Goal: Task Accomplishment & Management: Complete application form

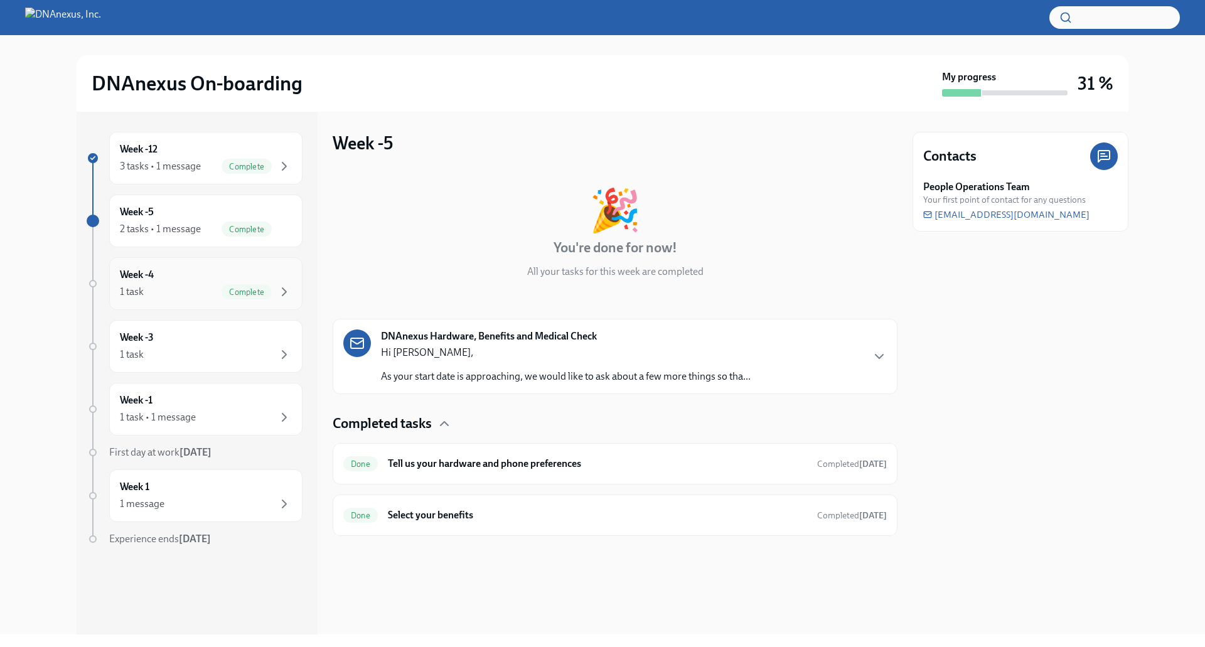
click at [222, 279] on div "Week -4 1 task Complete" at bounding box center [206, 283] width 172 height 31
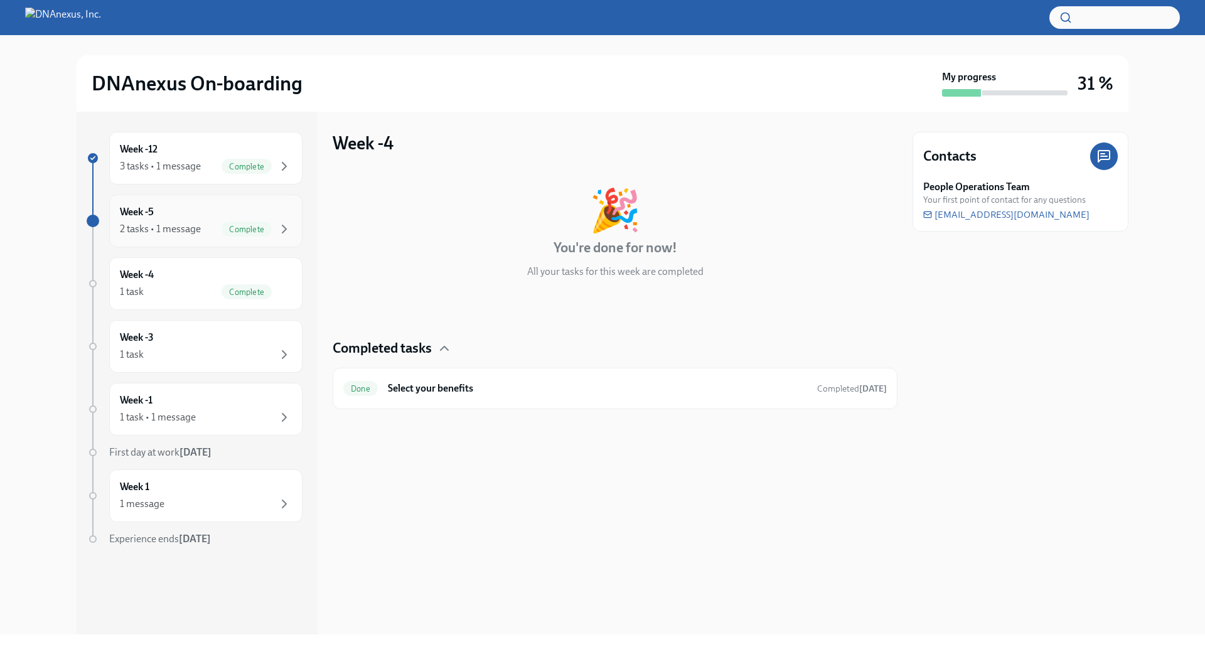
click at [235, 233] on span "Complete" at bounding box center [247, 229] width 50 height 9
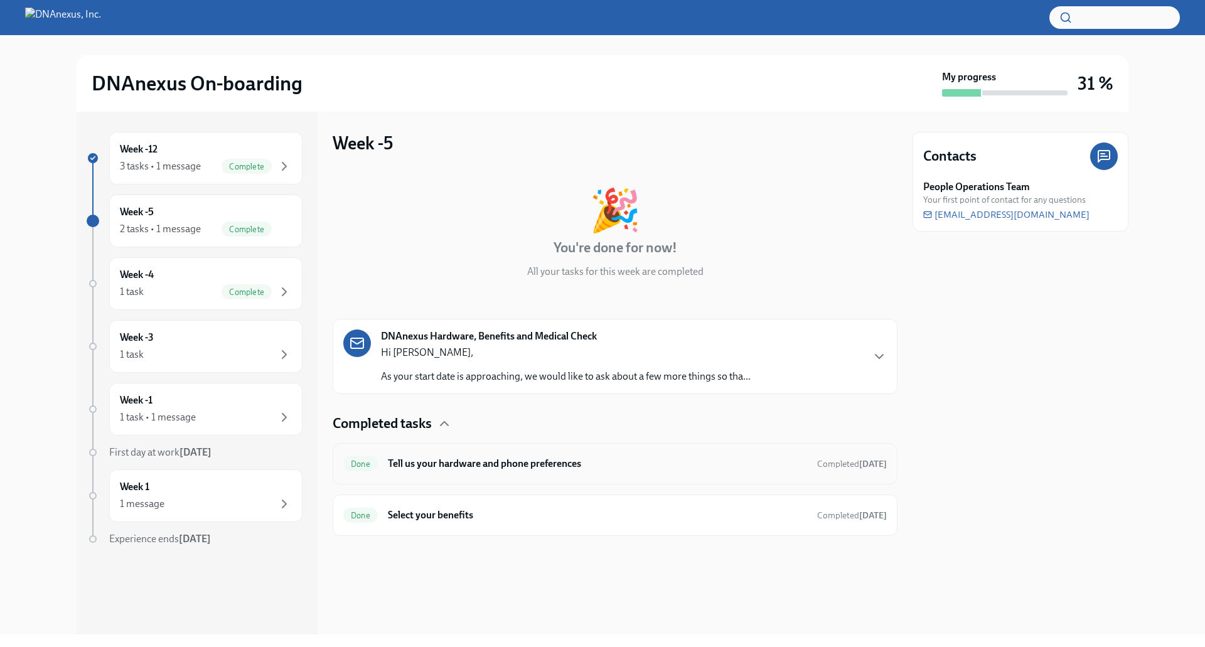
click at [532, 454] on div "Done Tell us your hardware and phone preferences Completed [DATE]" at bounding box center [615, 464] width 544 height 20
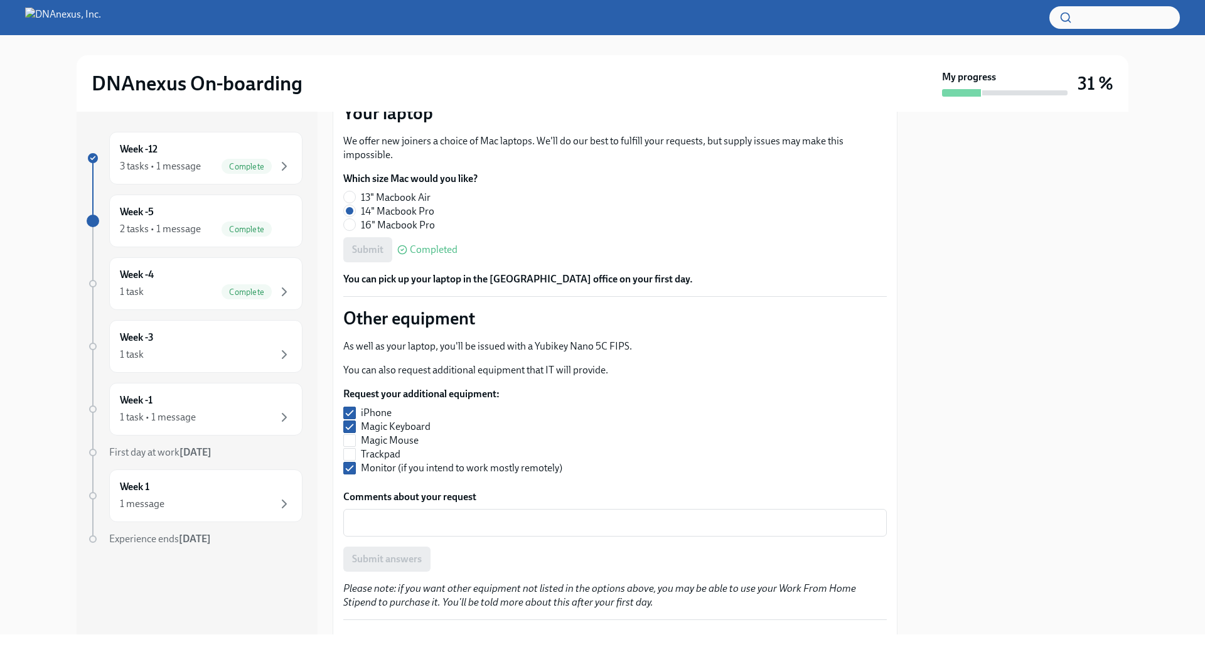
scroll to position [188, 0]
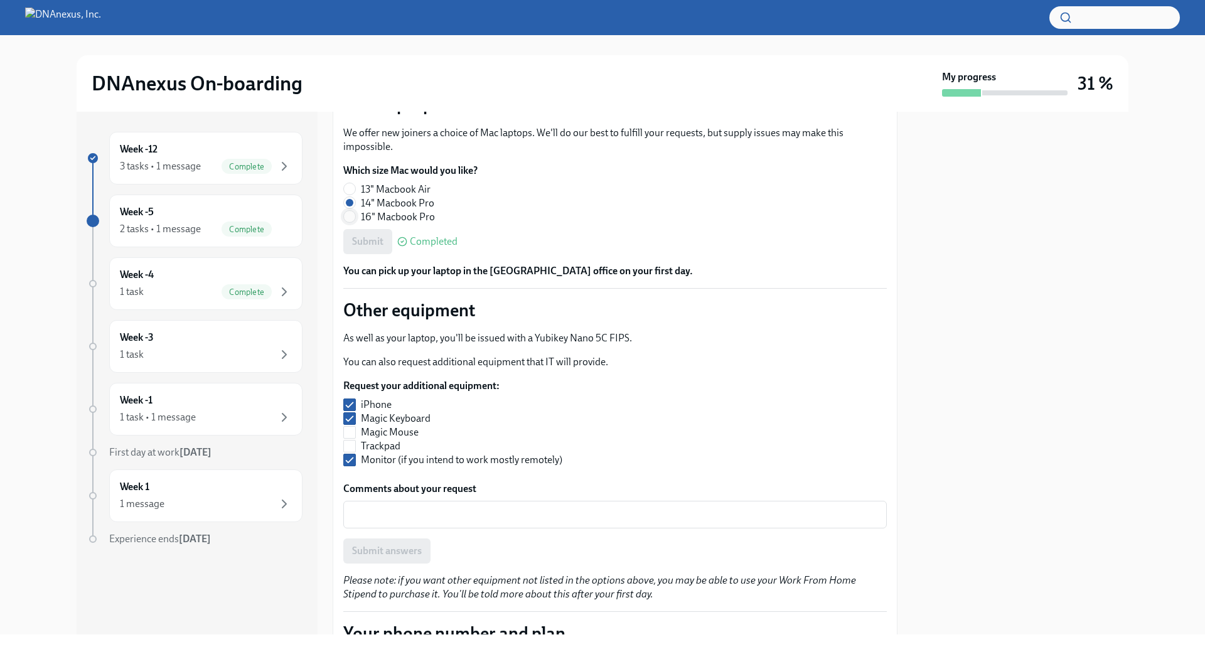
click at [355, 220] on input "16" Macbook Pro" at bounding box center [349, 216] width 11 height 11
radio input "true"
click at [355, 205] on input "14" Macbook Pro" at bounding box center [349, 202] width 11 height 11
radio input "true"
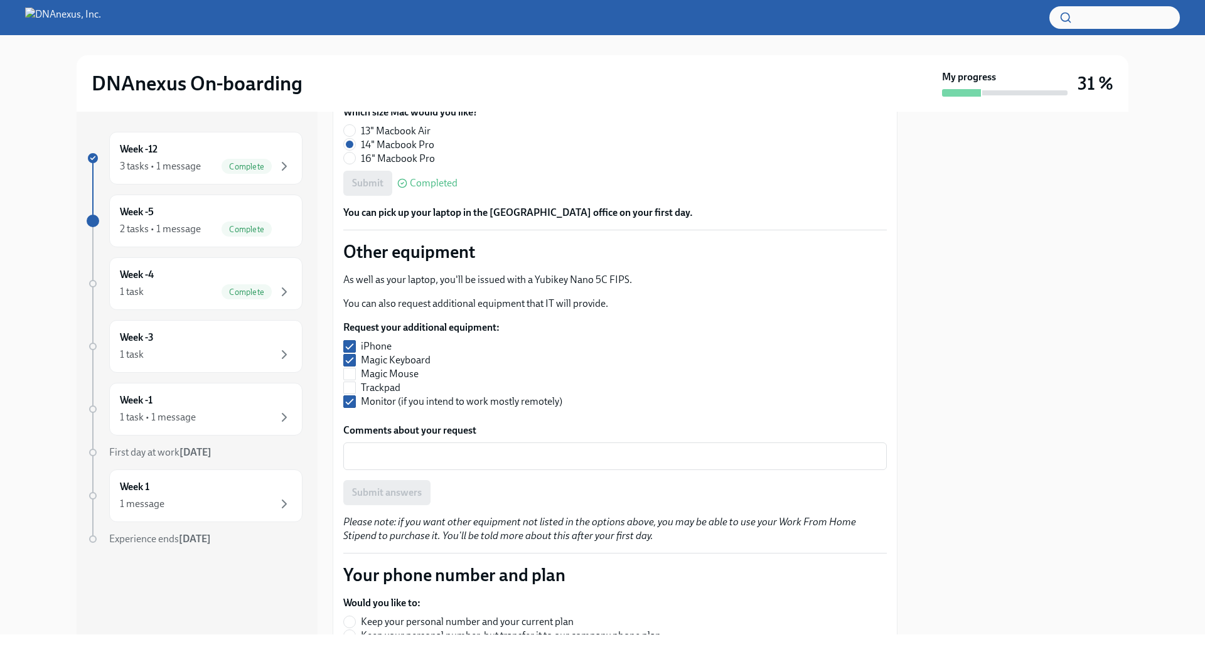
scroll to position [251, 0]
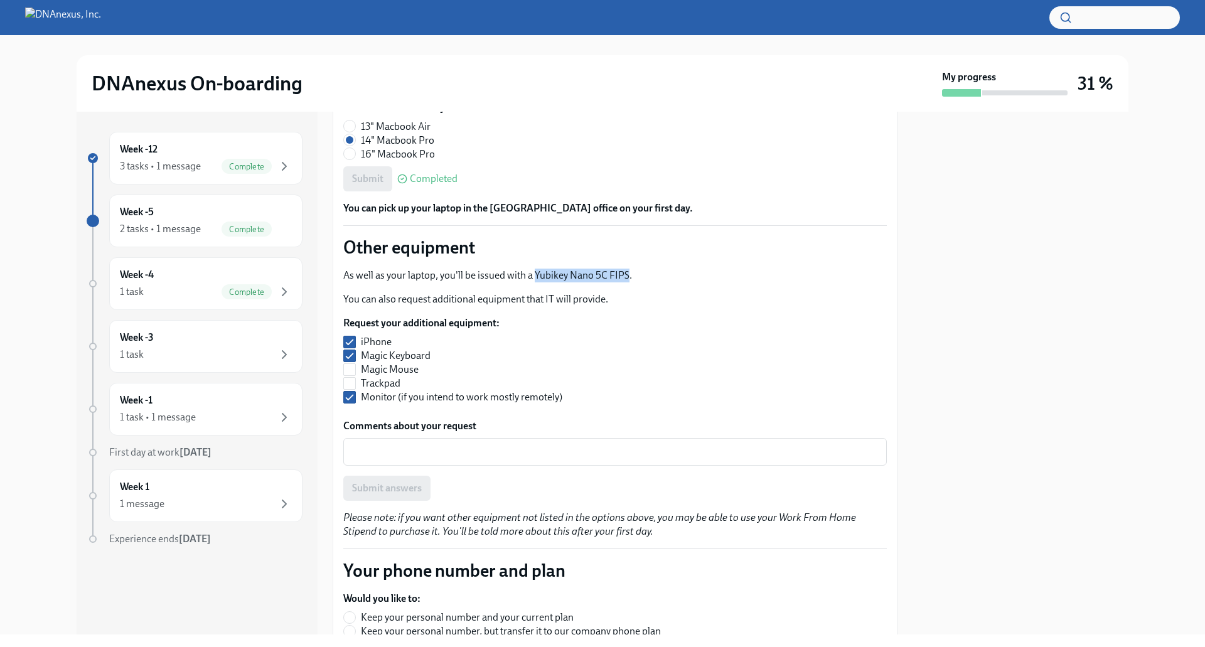
drag, startPoint x: 533, startPoint y: 272, endPoint x: 627, endPoint y: 279, distance: 93.8
click at [627, 279] on p "As well as your laptop, you'll be issued with a Yubikey Nano 5C FIPS." at bounding box center [615, 276] width 544 height 14
copy p "Yubikey Nano 5C FIPS"
click at [355, 369] on input "Magic Mouse" at bounding box center [349, 369] width 11 height 11
click at [397, 481] on button "Submit answers" at bounding box center [386, 488] width 87 height 25
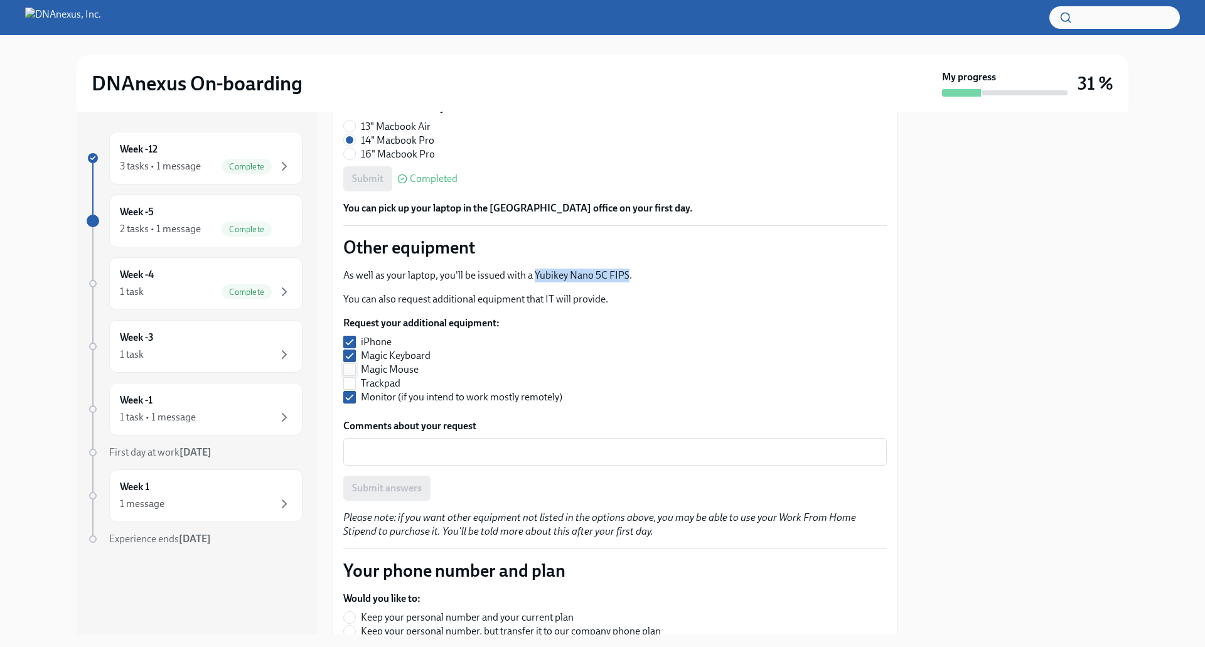
checkbox input "true"
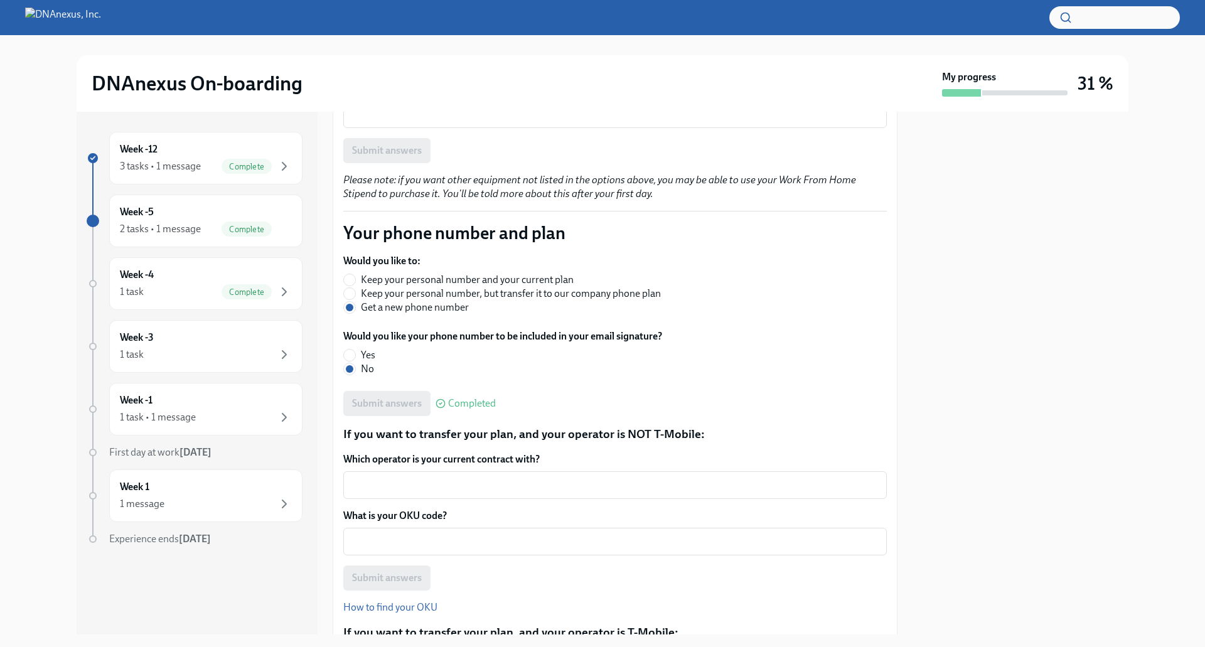
scroll to position [586, 0]
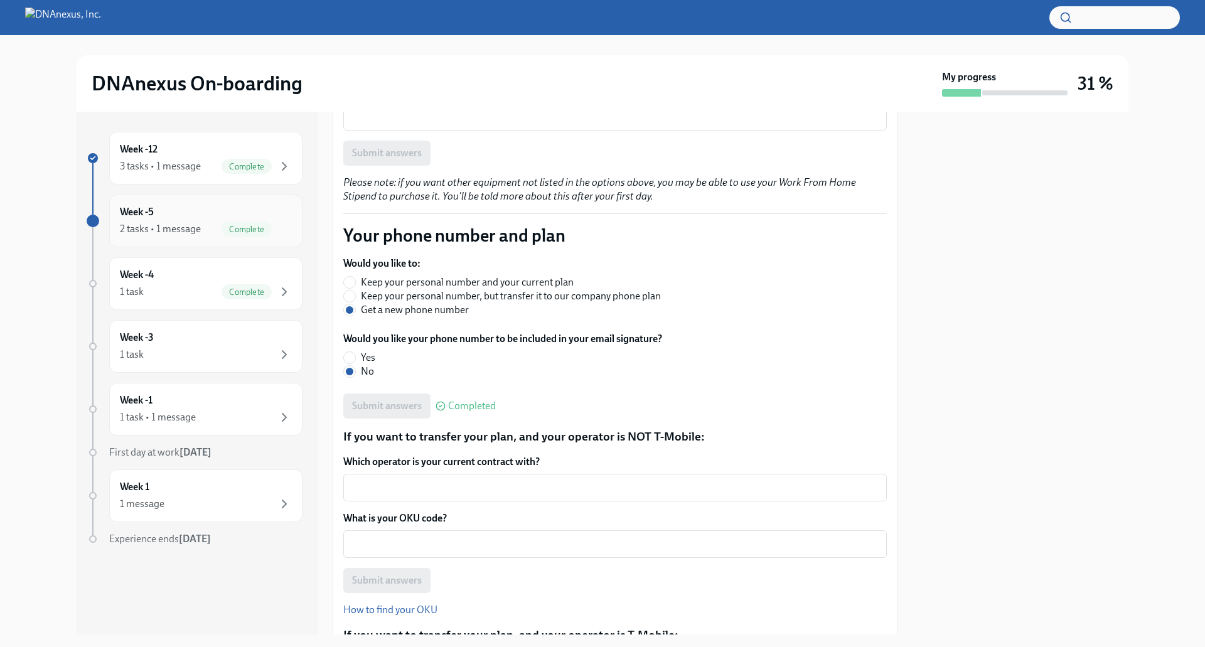
click at [213, 222] on div "2 tasks • 1 message Complete" at bounding box center [206, 229] width 172 height 15
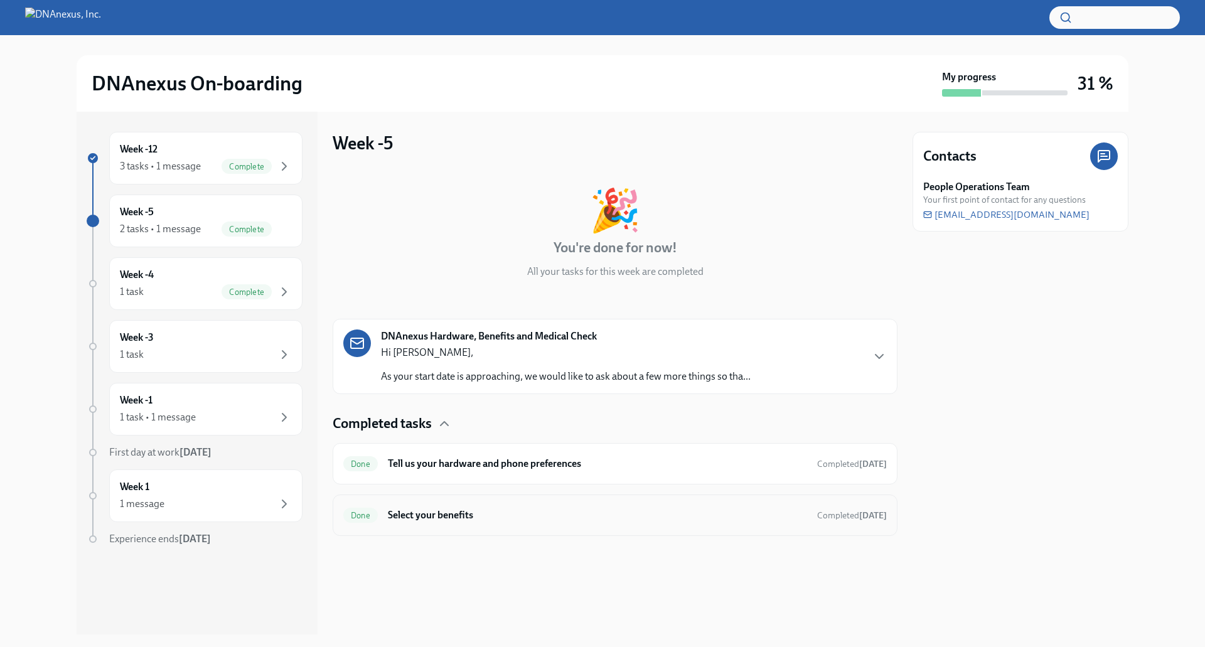
click at [492, 499] on div "Done Select your benefits Completed [DATE]" at bounding box center [615, 515] width 565 height 41
click at [593, 519] on h6 "Select your benefits" at bounding box center [597, 516] width 419 height 14
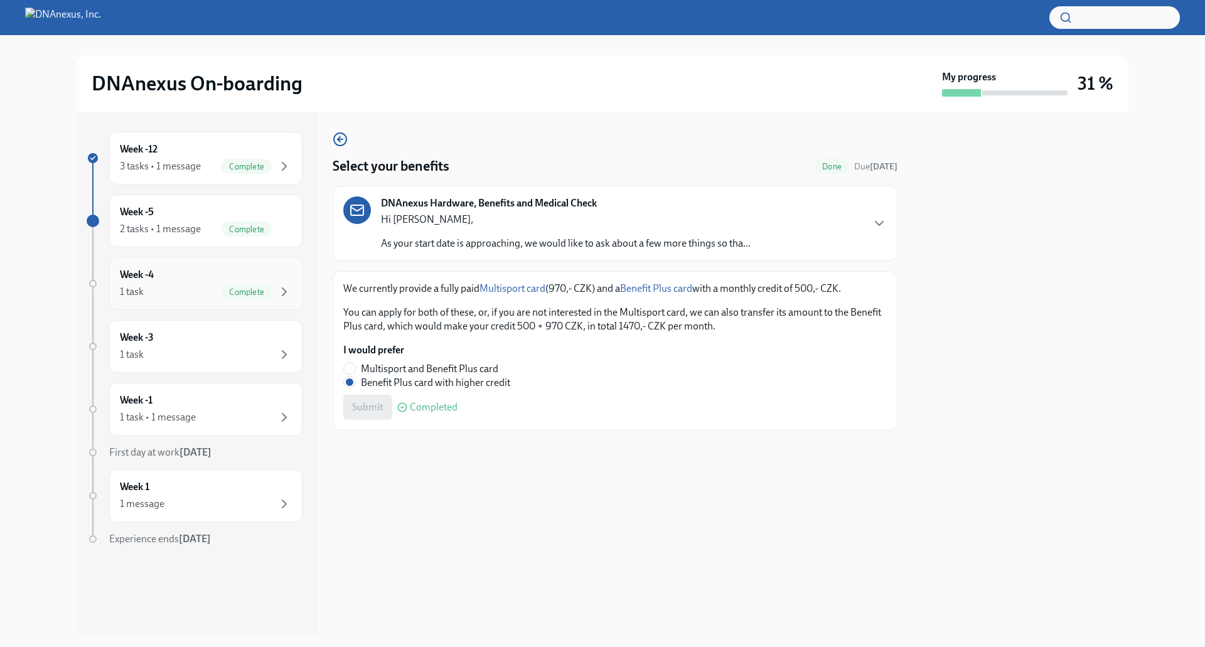
click at [196, 281] on div "Week -4 1 task Complete" at bounding box center [206, 283] width 172 height 31
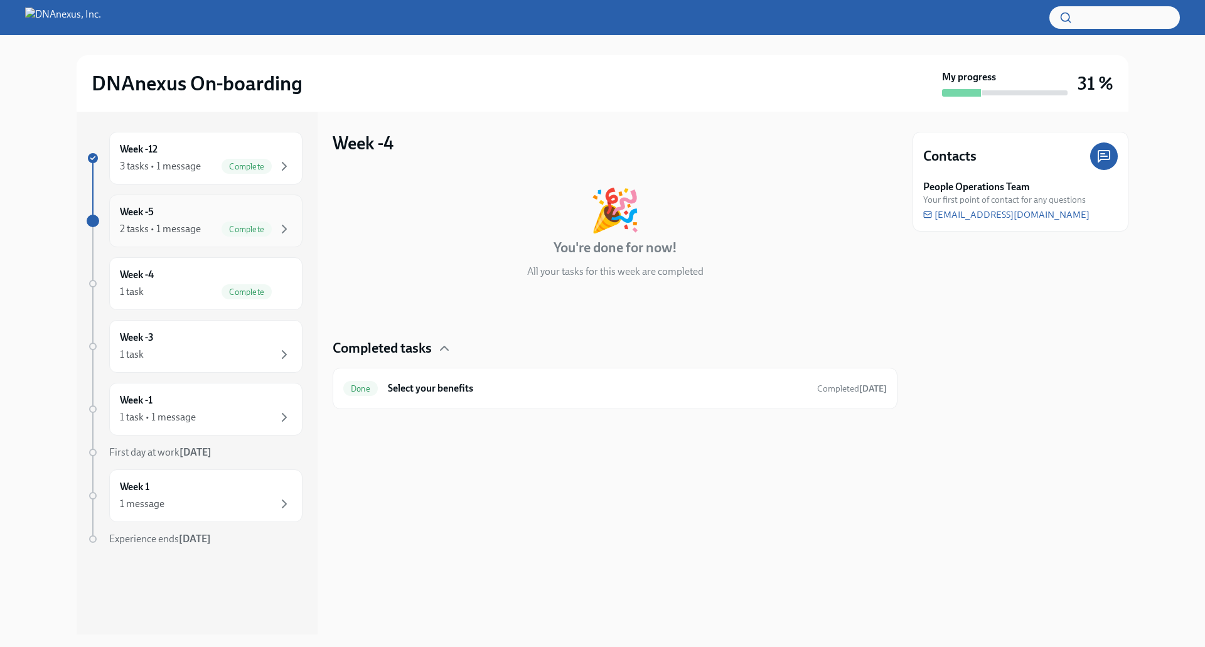
click at [190, 240] on div "Week -5 2 tasks • 1 message Complete" at bounding box center [205, 221] width 193 height 53
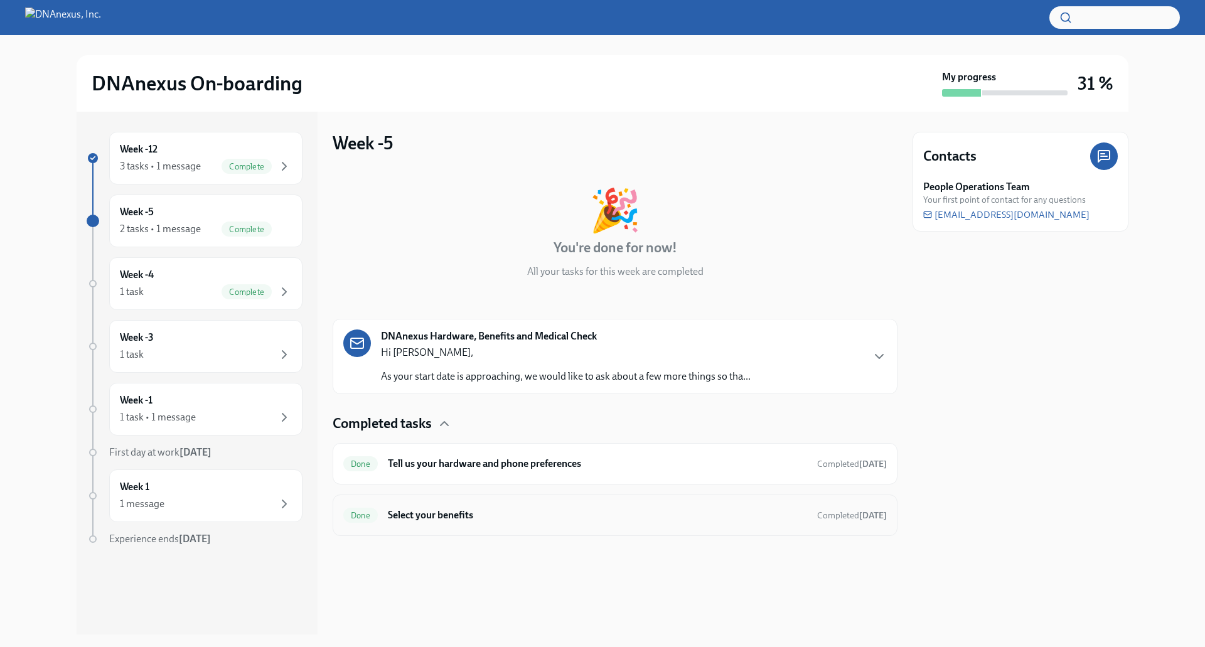
click at [521, 521] on h6 "Select your benefits" at bounding box center [597, 516] width 419 height 14
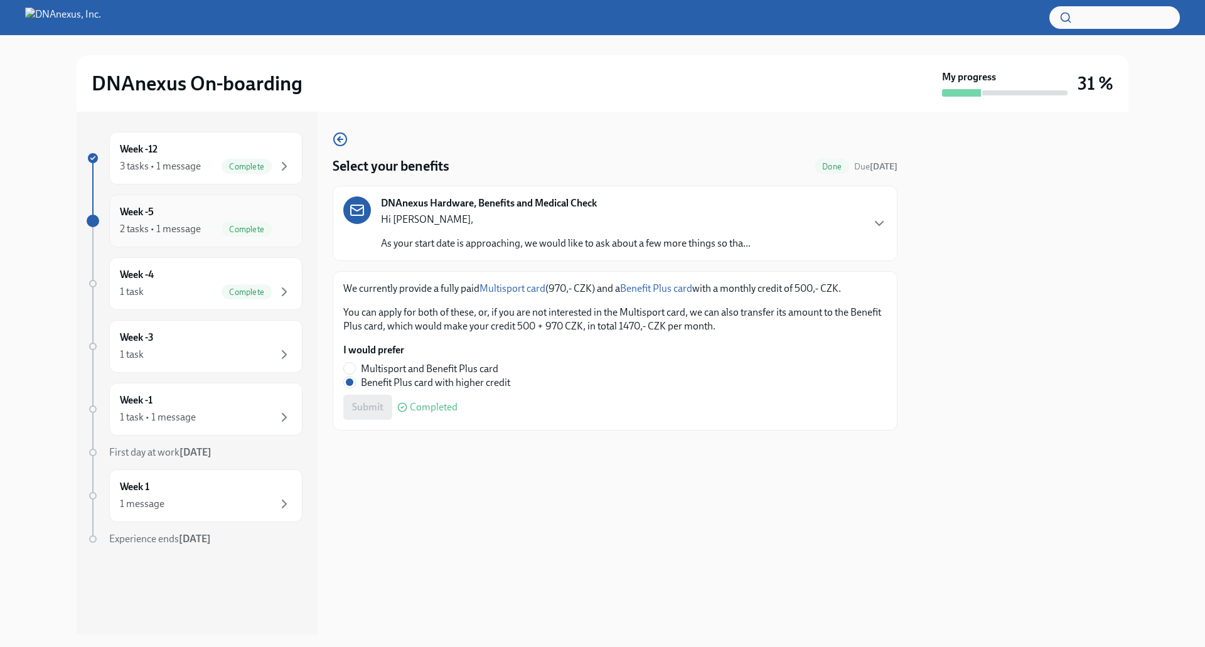
click at [218, 242] on div "Week -5 2 tasks • 1 message Complete" at bounding box center [205, 221] width 193 height 53
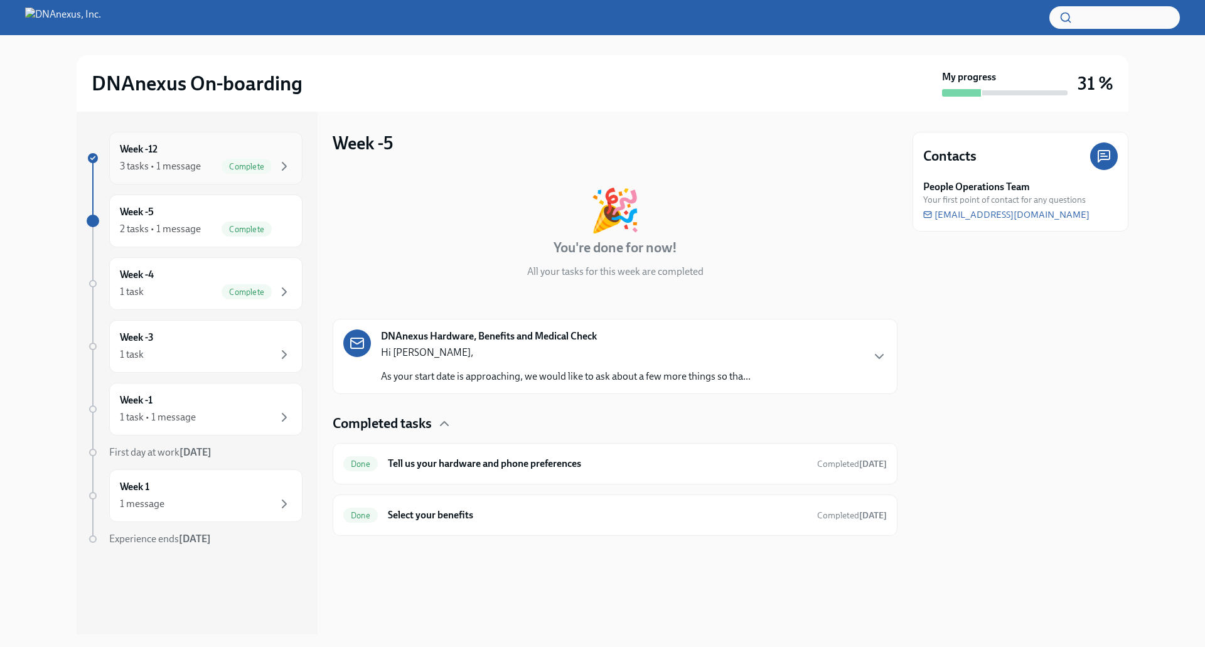
click at [226, 178] on div "Week -12 3 tasks • 1 message Complete" at bounding box center [205, 158] width 193 height 53
click at [225, 241] on div "Week -5 2 tasks • 1 message Complete" at bounding box center [205, 221] width 193 height 53
click at [867, 355] on div "DNAnexus Hardware, Benefits and Medical Check Hi [PERSON_NAME], As your start d…" at bounding box center [615, 357] width 544 height 54
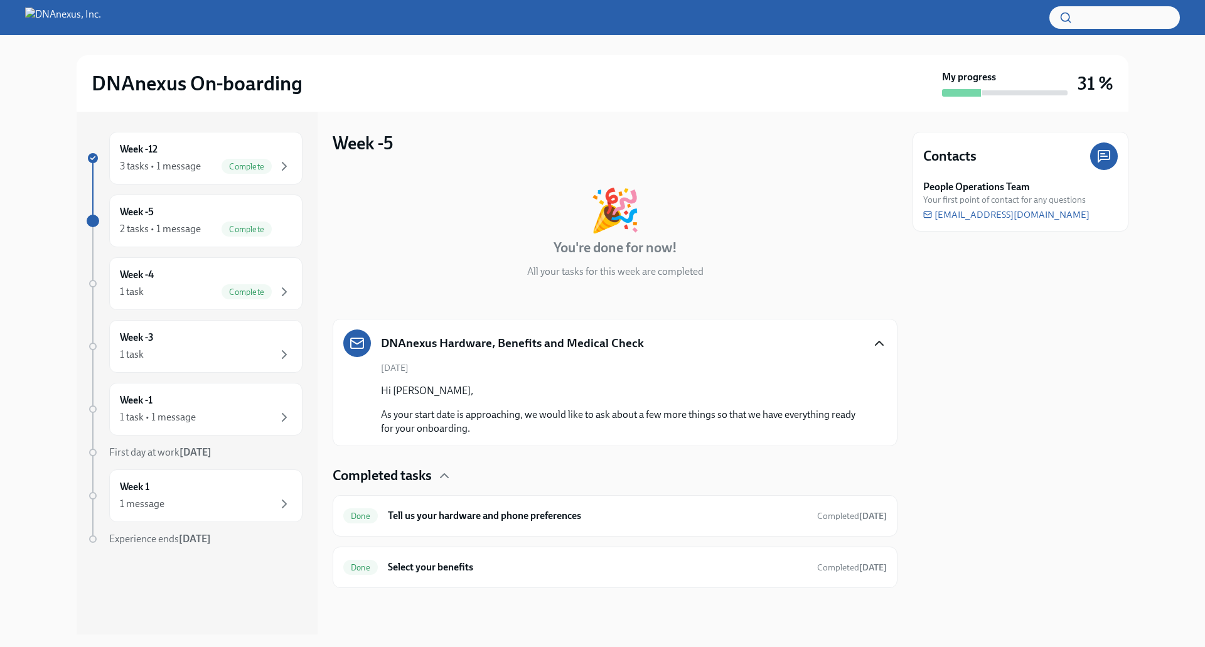
click at [883, 342] on icon "button" at bounding box center [879, 343] width 15 height 15
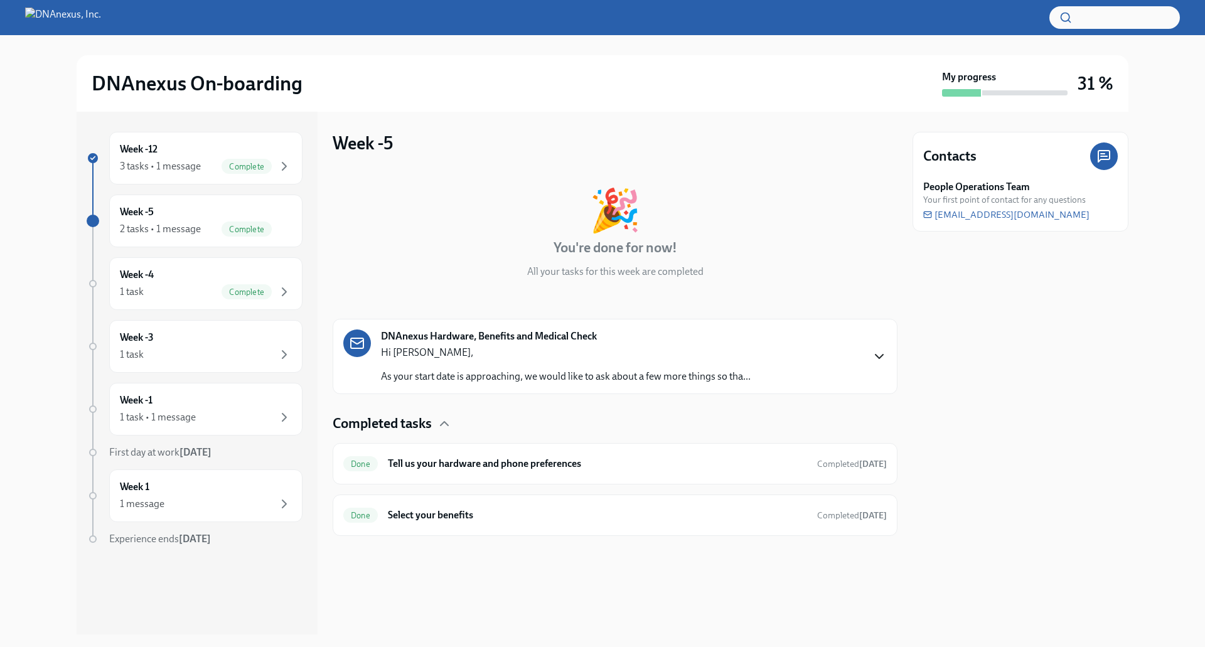
click at [883, 342] on div "DNAnexus Hardware, Benefits and Medical Check Hi [PERSON_NAME], As your start d…" at bounding box center [615, 357] width 544 height 54
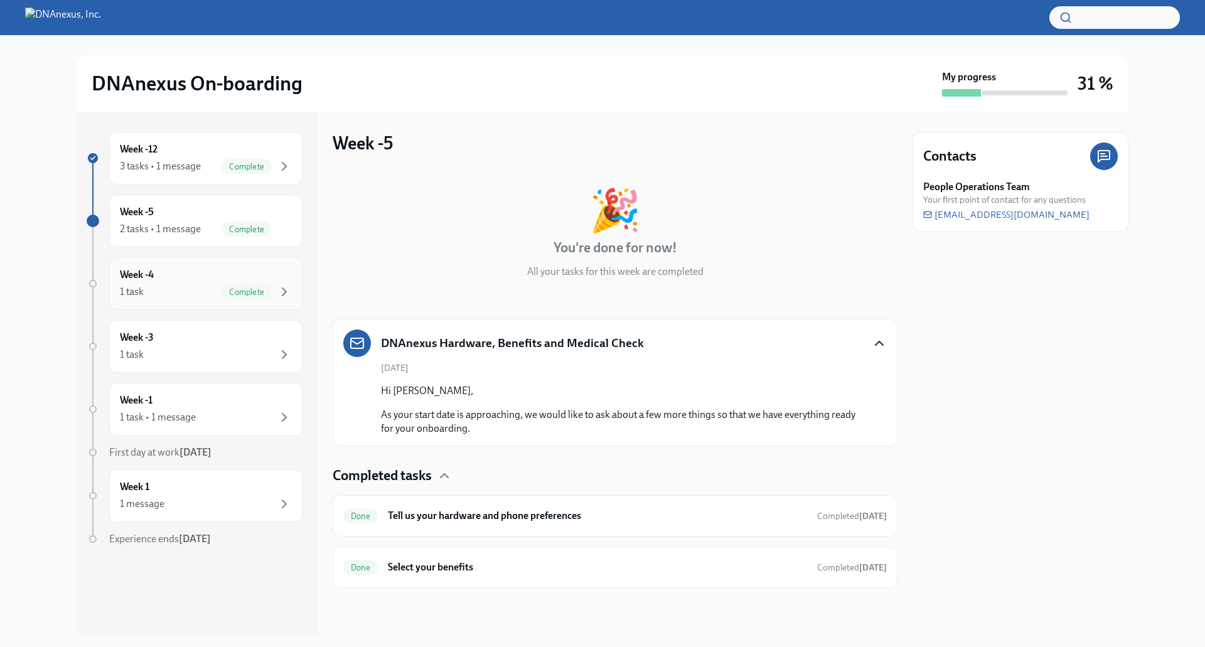
click at [203, 285] on div "1 task Complete" at bounding box center [206, 291] width 172 height 15
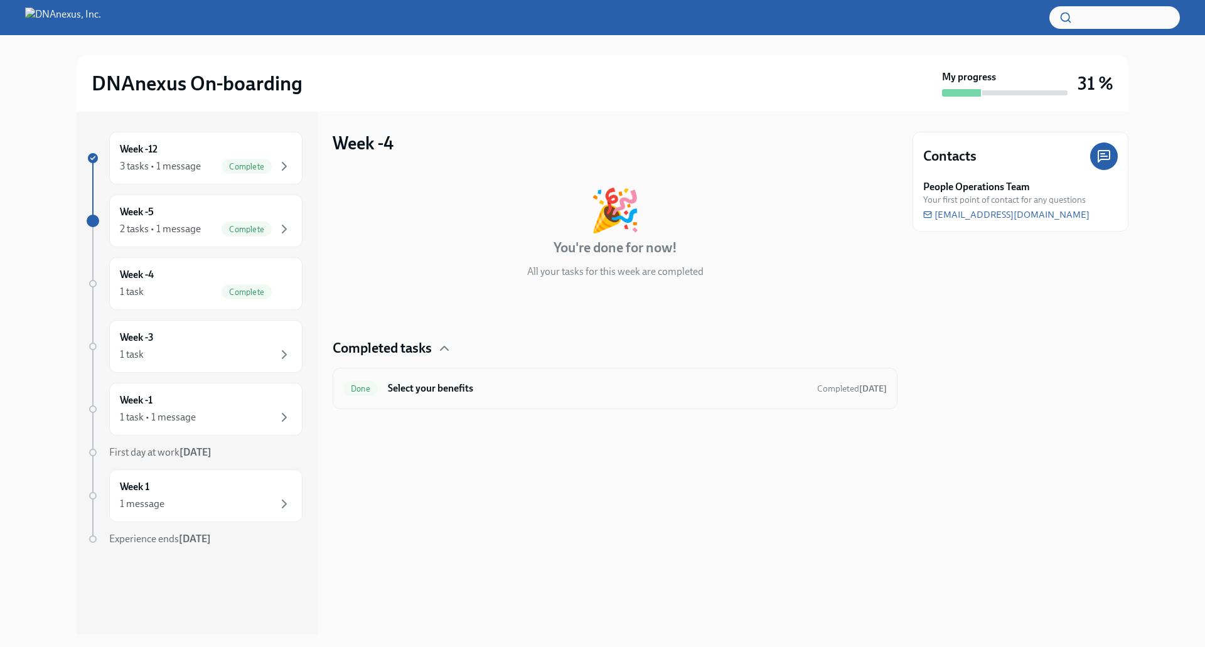
click at [664, 380] on div "Done Select your benefits Completed [DATE]" at bounding box center [615, 389] width 544 height 20
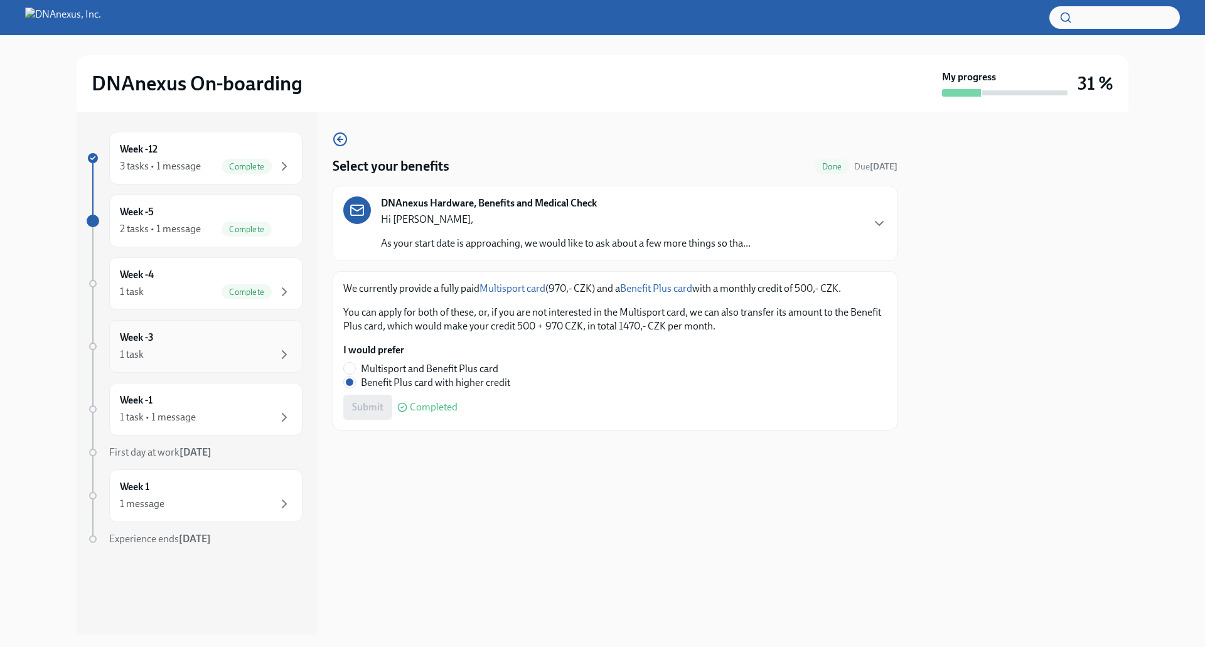
click at [224, 337] on div "Week -3 1 task" at bounding box center [206, 346] width 172 height 31
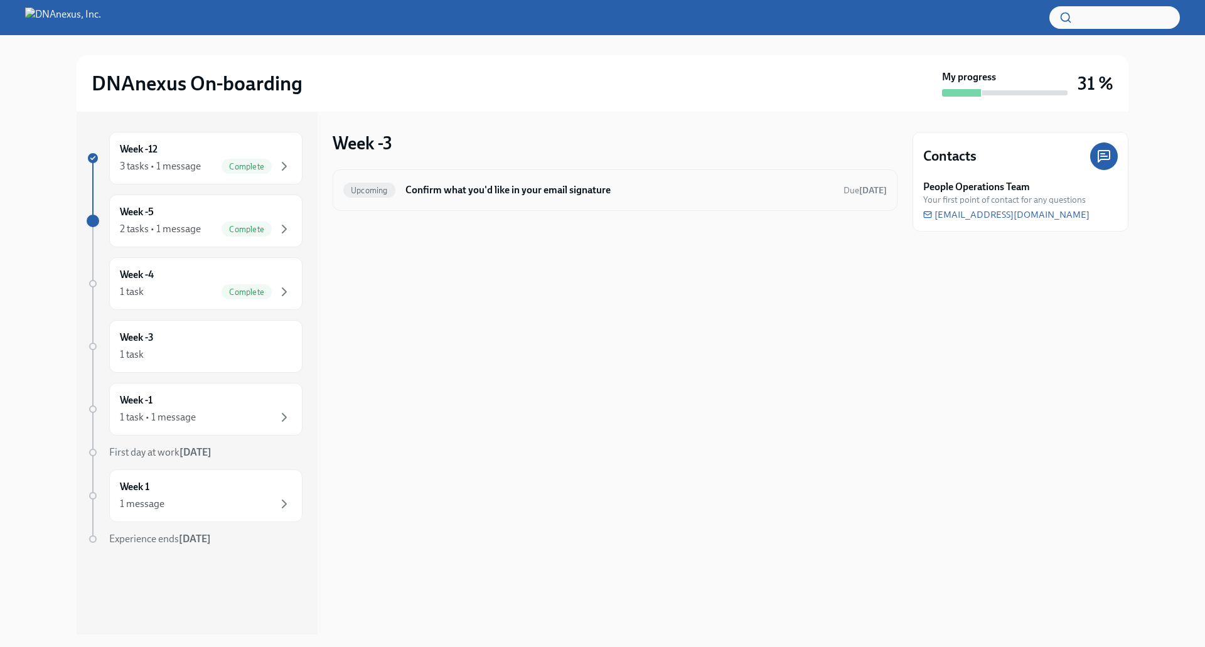
click at [646, 196] on h6 "Confirm what you'd like in your email signature" at bounding box center [620, 190] width 428 height 14
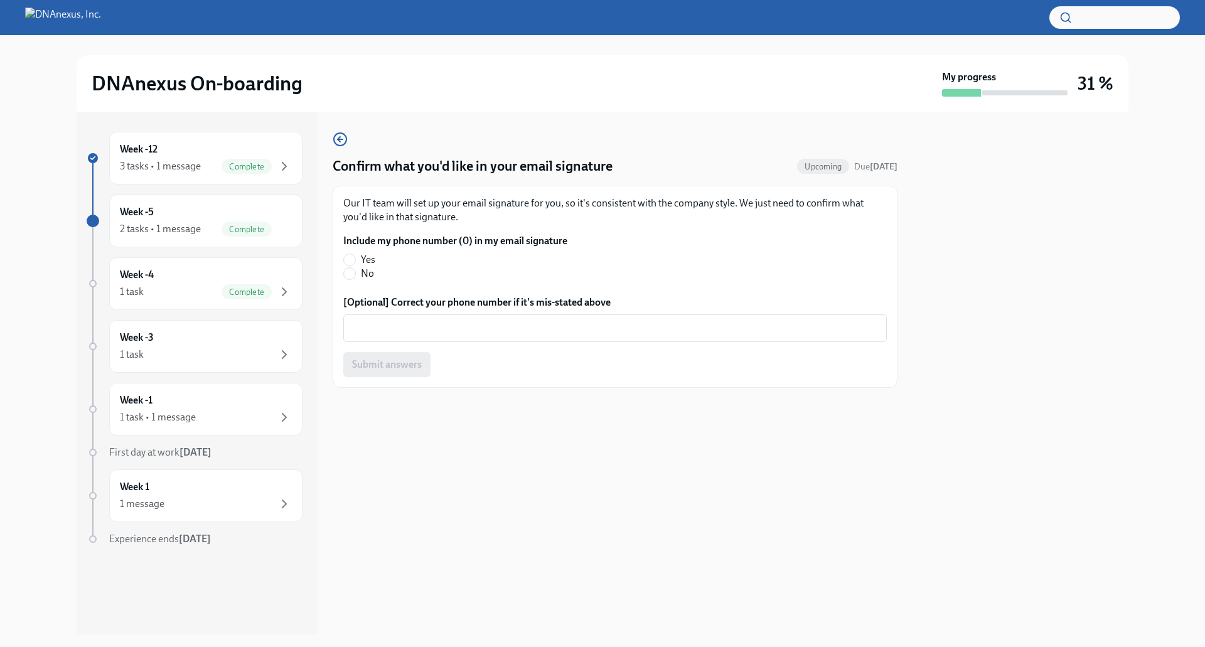
click at [357, 279] on label "No" at bounding box center [450, 274] width 214 height 14
click at [355, 279] on input "No" at bounding box center [349, 273] width 11 height 11
radio input "true"
click at [388, 358] on button "Submit answers" at bounding box center [386, 364] width 87 height 25
click at [213, 397] on div "Week -1 1 task • 1 message" at bounding box center [206, 409] width 172 height 31
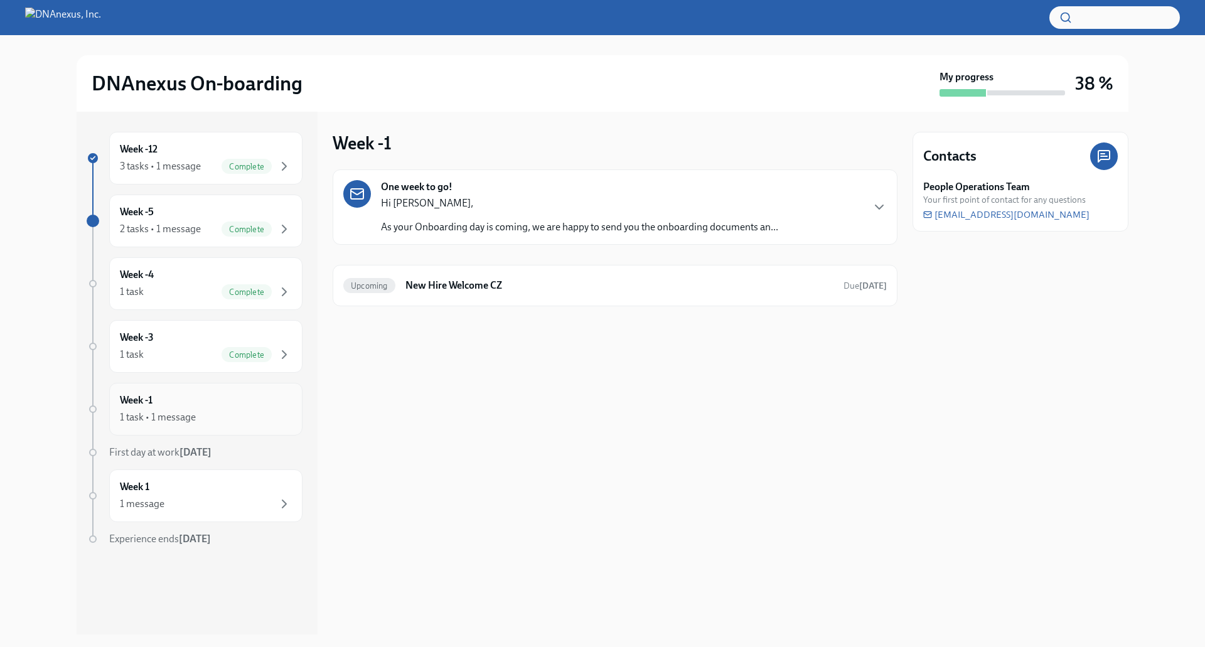
click at [180, 385] on div "Week -1 1 task • 1 message" at bounding box center [205, 409] width 193 height 53
click at [890, 210] on div "One week to go! Hi [PERSON_NAME], As your Onboarding day is coming, we are happ…" at bounding box center [615, 207] width 565 height 75
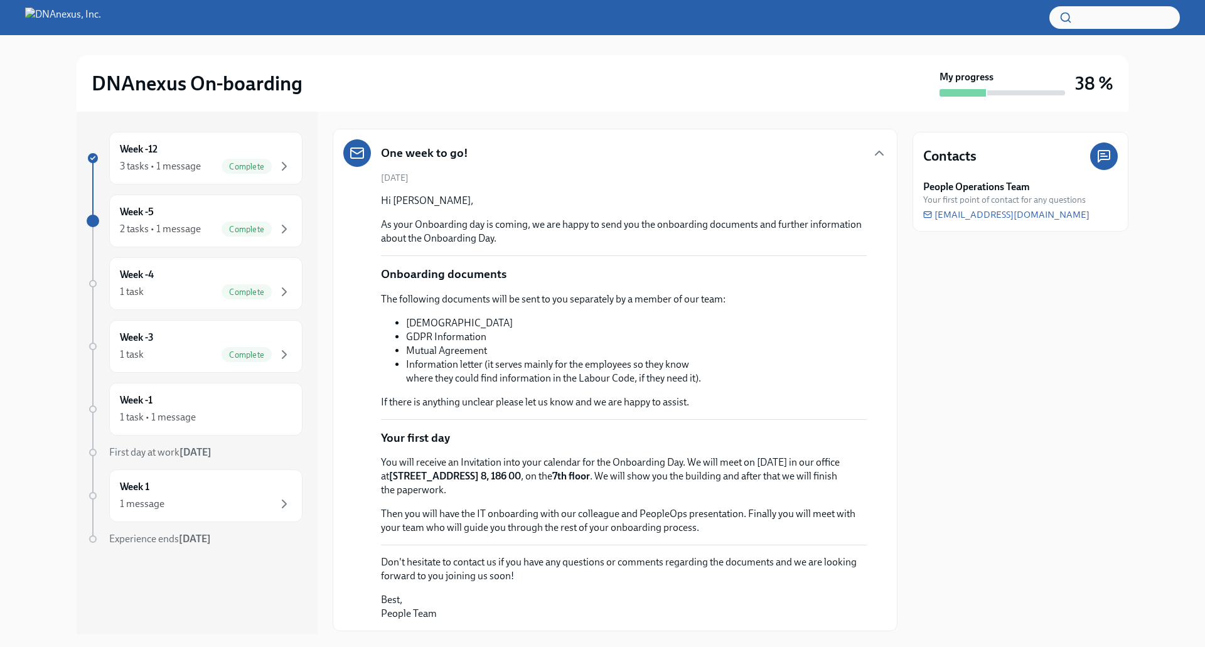
scroll to position [63, 0]
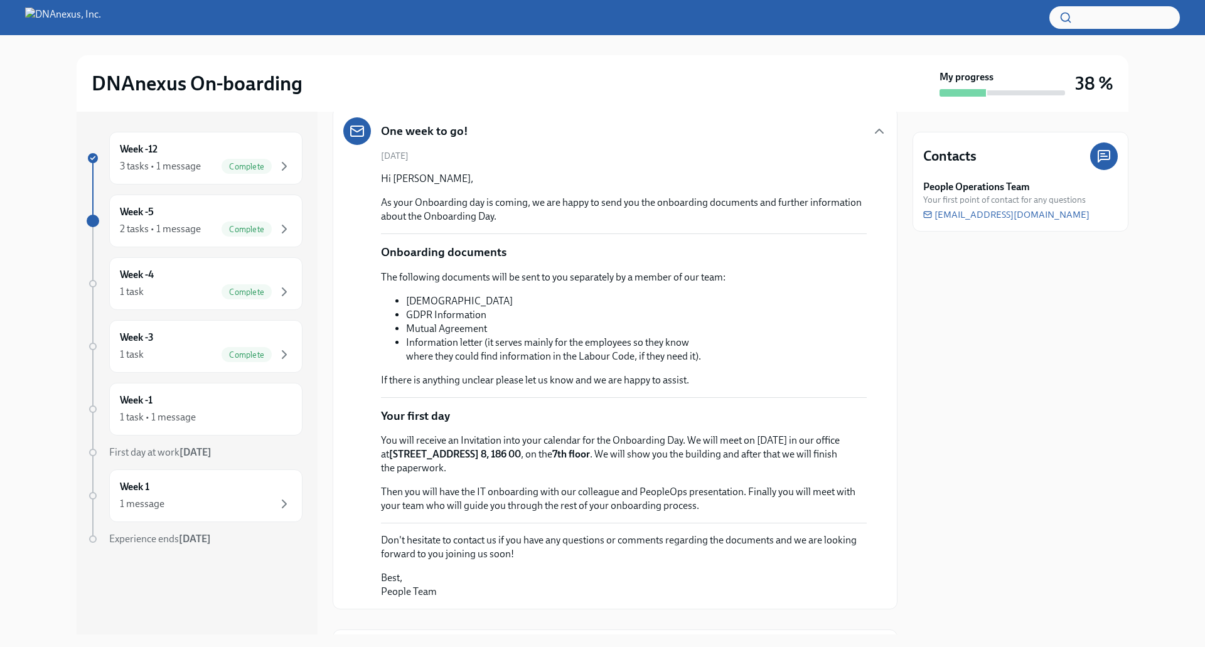
drag, startPoint x: 558, startPoint y: 276, endPoint x: 650, endPoint y: 295, distance: 94.3
click at [650, 295] on div "The following documents will be sent to you separately by a member of our team:…" at bounding box center [553, 329] width 345 height 117
click at [650, 295] on li "[DEMOGRAPHIC_DATA]" at bounding box center [566, 301] width 320 height 14
drag, startPoint x: 480, startPoint y: 280, endPoint x: 581, endPoint y: 290, distance: 102.2
click at [581, 290] on div "The following documents will be sent to you separately by a member of our team:…" at bounding box center [553, 329] width 345 height 117
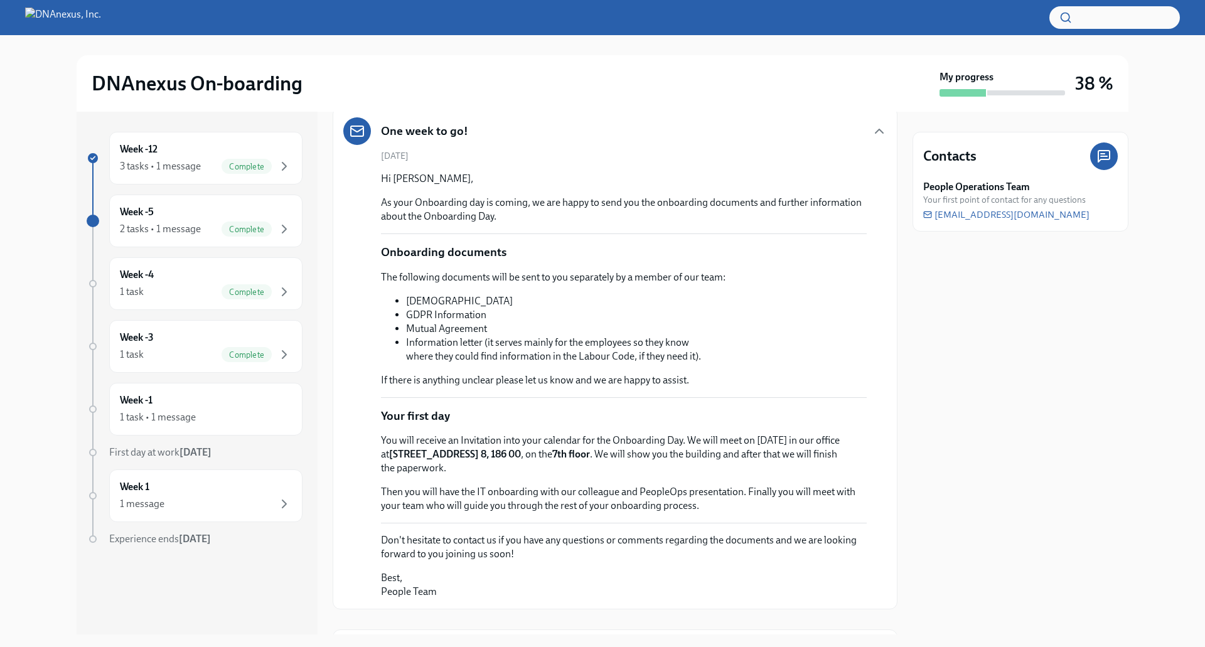
click at [581, 290] on div "The following documents will be sent to you separately by a member of our team:…" at bounding box center [553, 329] width 345 height 117
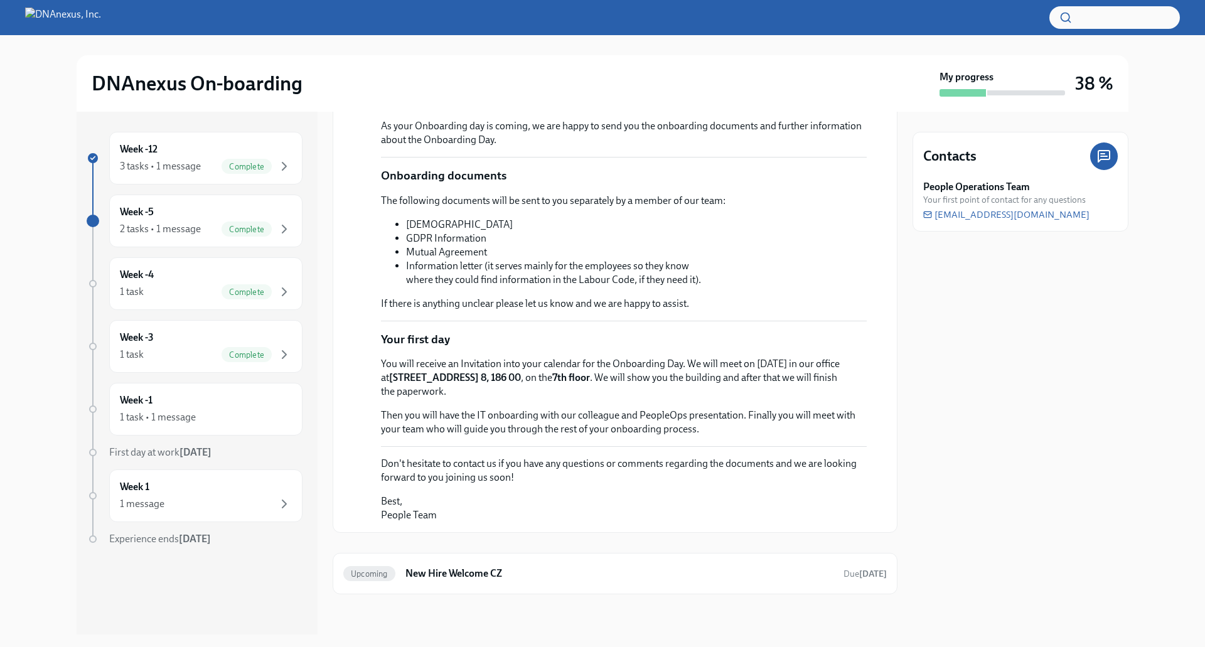
scroll to position [153, 0]
click at [689, 571] on h6 "New Hire Welcome CZ" at bounding box center [620, 574] width 428 height 14
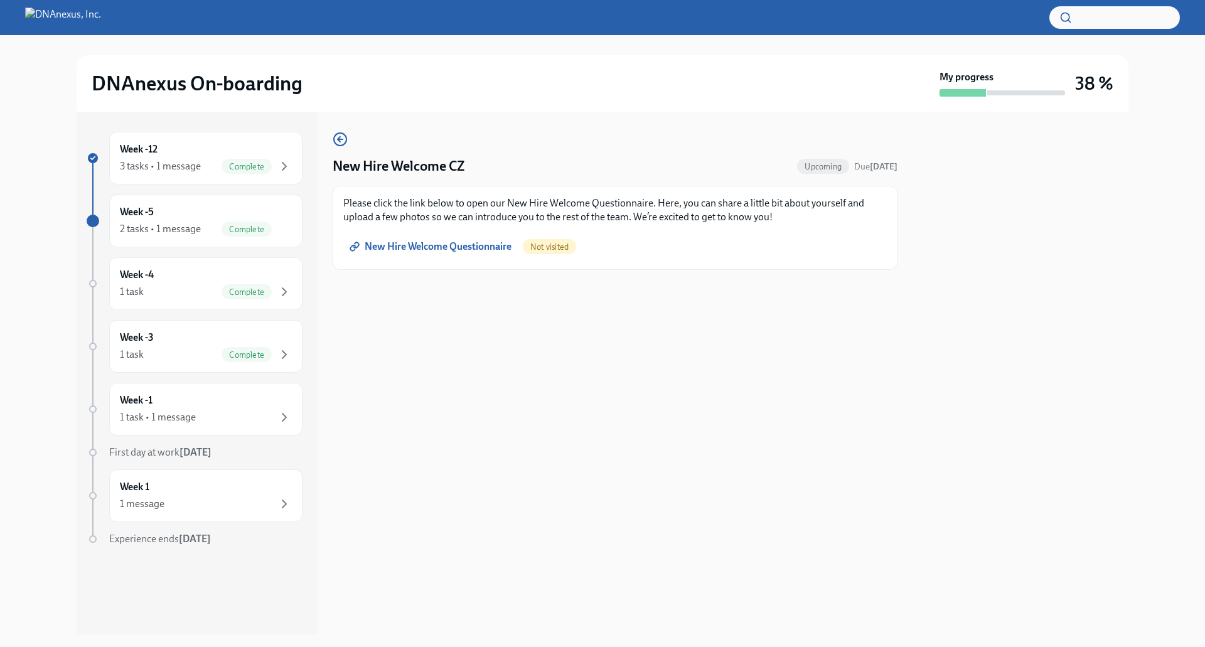
click at [495, 249] on span "New Hire Welcome Questionnaire" at bounding box center [431, 246] width 159 height 13
click at [239, 491] on div "Week 1 1 message" at bounding box center [206, 495] width 172 height 31
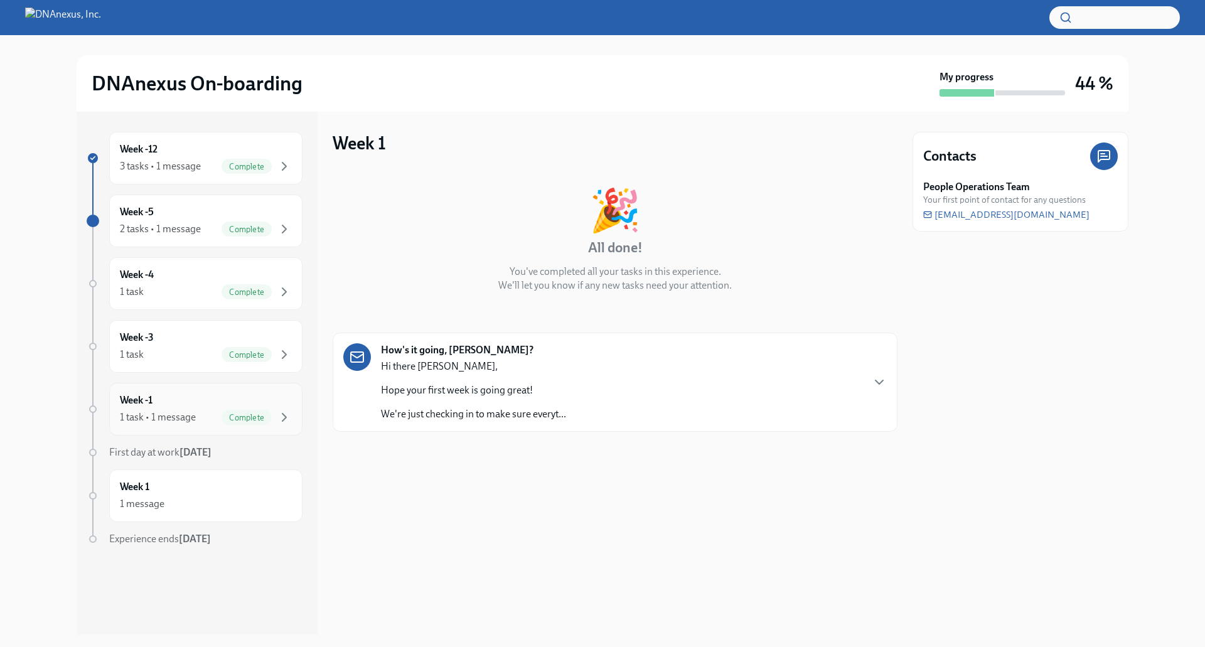
click at [200, 426] on div "Week -1 1 task • 1 message Complete" at bounding box center [205, 409] width 193 height 53
